Goal: Information Seeking & Learning: Find specific fact

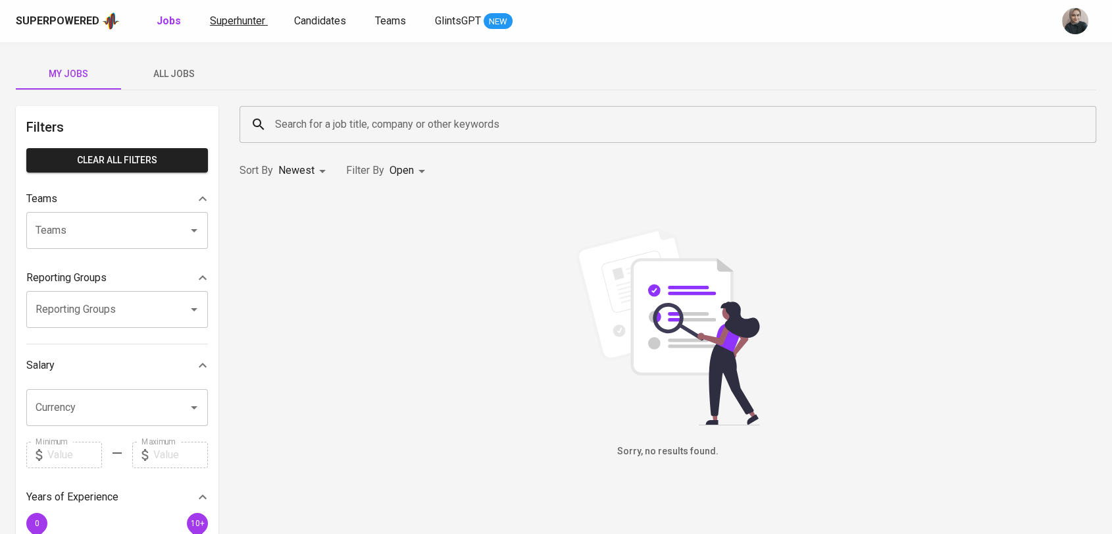
click at [239, 19] on span "Superhunter" at bounding box center [237, 20] width 55 height 12
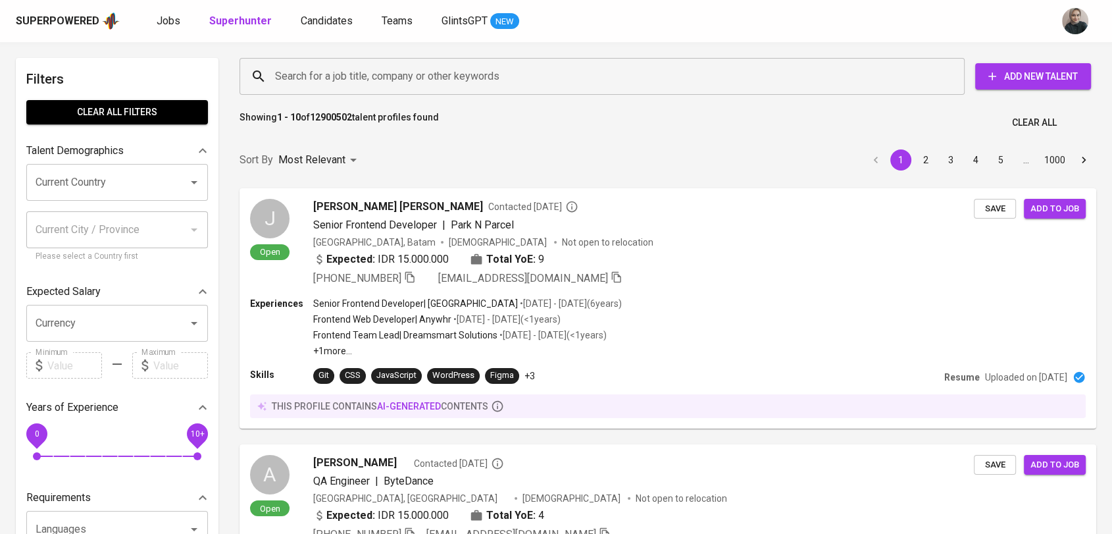
click at [605, 72] on input "Search for a job title, company or other keywords" at bounding box center [605, 76] width 667 height 25
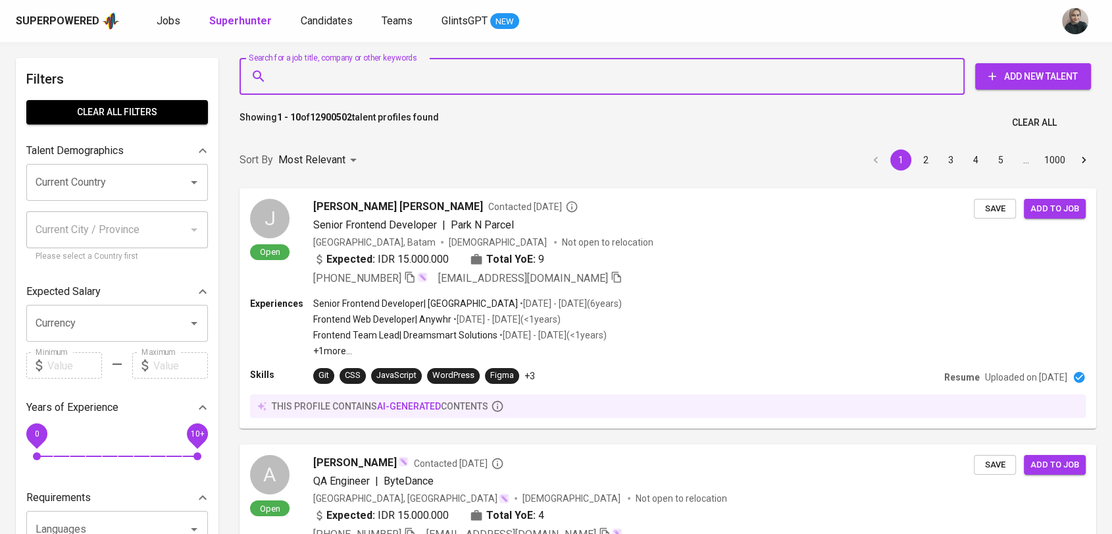
paste input "[PERSON_NAME][EMAIL_ADDRESS][DOMAIN_NAME]"
type input "[PERSON_NAME][EMAIL_ADDRESS][DOMAIN_NAME]"
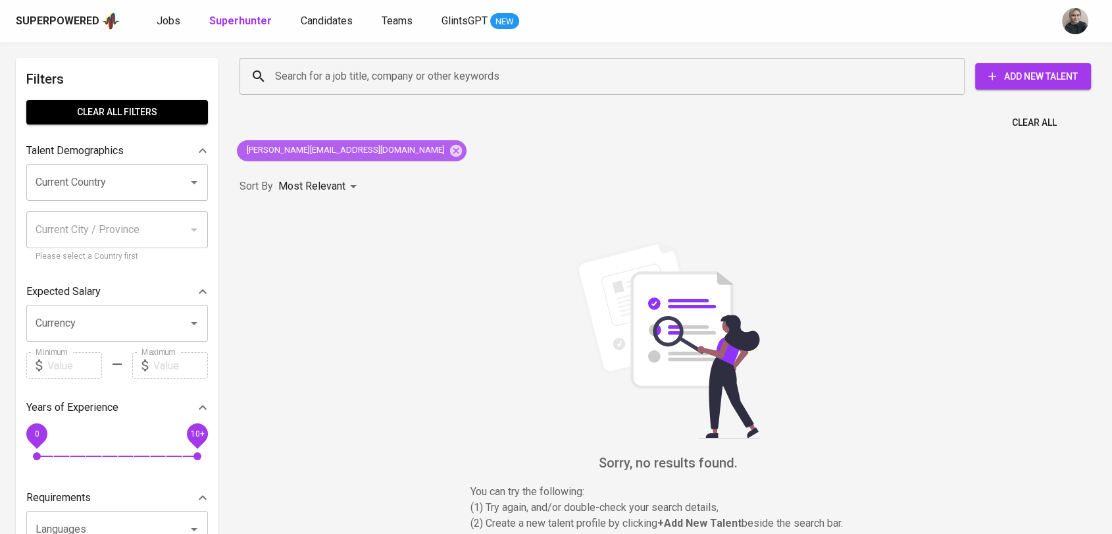
click at [287, 150] on span "[PERSON_NAME][EMAIL_ADDRESS][DOMAIN_NAME]" at bounding box center [345, 150] width 216 height 12
copy div "[PERSON_NAME][EMAIL_ADDRESS][DOMAIN_NAME]"
click at [450, 151] on icon at bounding box center [456, 150] width 12 height 12
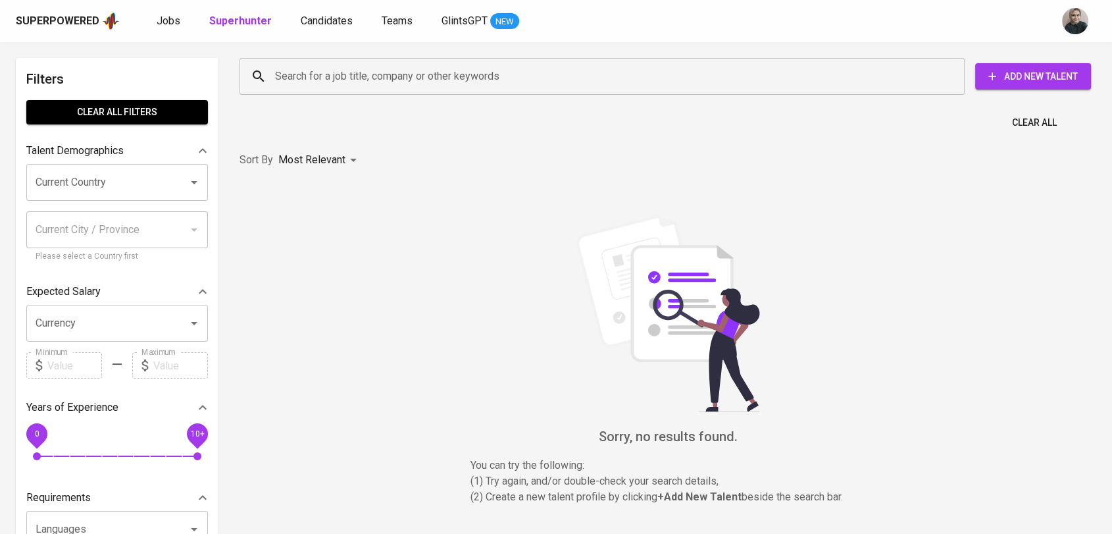
click at [321, 82] on input "Search for a job title, company or other keywords" at bounding box center [605, 76] width 667 height 25
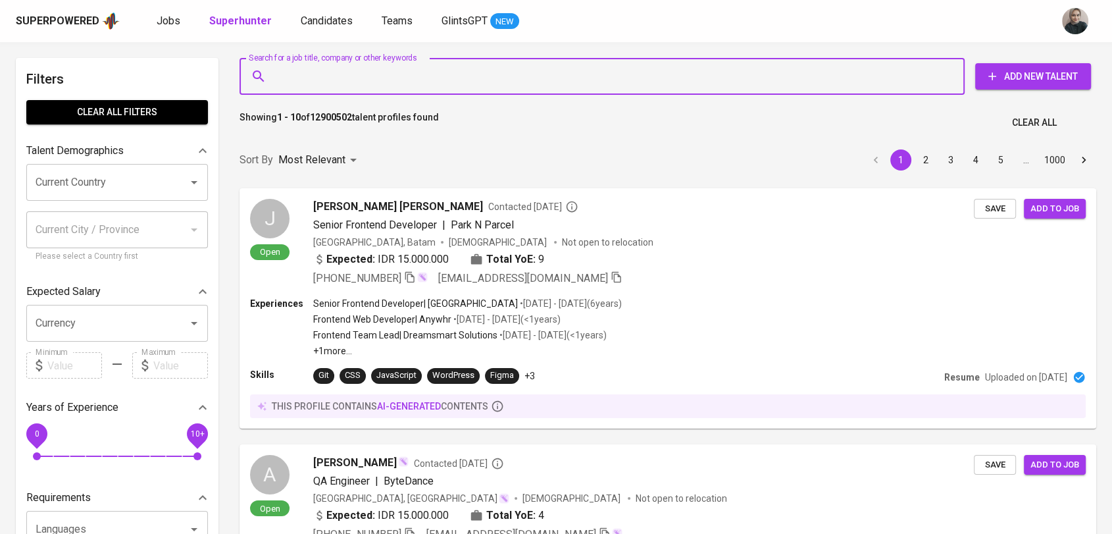
paste input "[PERSON_NAME][EMAIL_ADDRESS][DOMAIN_NAME]"
type input "[PERSON_NAME][EMAIL_ADDRESS][DOMAIN_NAME]"
